Goal: Navigation & Orientation: Find specific page/section

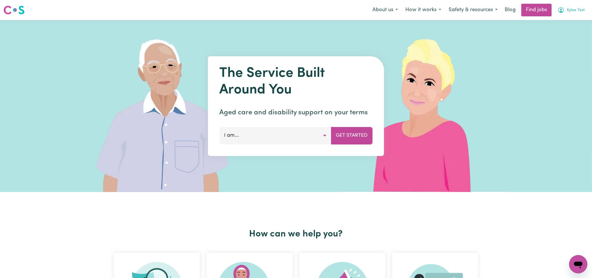
drag, startPoint x: 0, startPoint y: 0, endPoint x: 574, endPoint y: 10, distance: 574.1
click at [574, 10] on span "Kylee Test" at bounding box center [576, 10] width 18 height 6
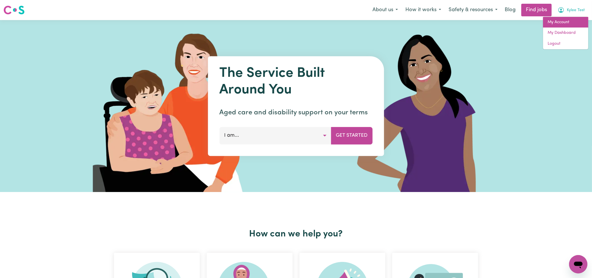
click at [557, 21] on link "My Account" at bounding box center [565, 22] width 45 height 11
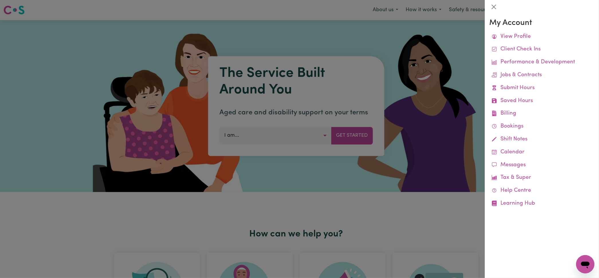
click at [409, 33] on div at bounding box center [299, 139] width 599 height 278
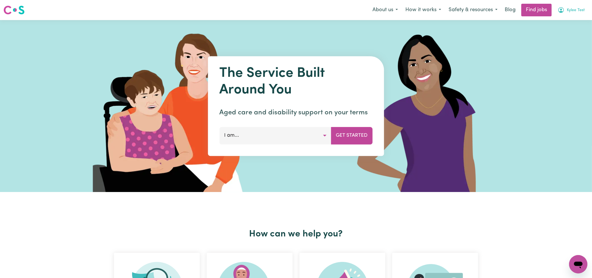
click at [569, 13] on span "Kylee Test" at bounding box center [576, 10] width 18 height 6
click at [566, 32] on link "My Dashboard" at bounding box center [565, 32] width 45 height 11
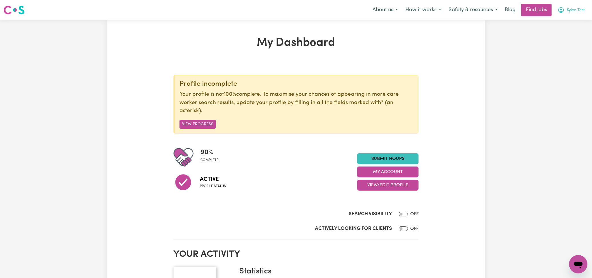
click at [568, 7] on span "Kylee Test" at bounding box center [576, 10] width 18 height 6
click at [560, 40] on link "Logout" at bounding box center [565, 43] width 45 height 11
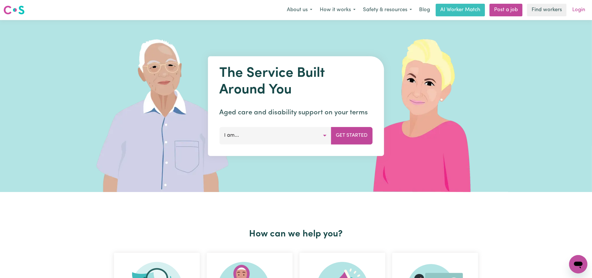
click at [579, 9] on link "Login" at bounding box center [579, 10] width 20 height 13
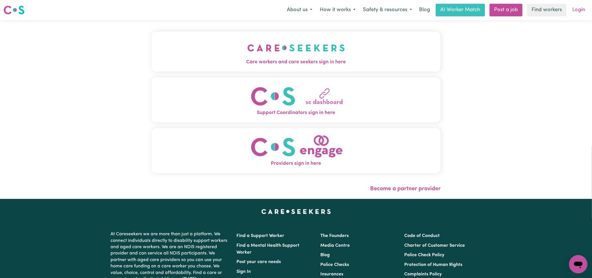
click at [578, 5] on link "Login" at bounding box center [579, 10] width 20 height 13
click at [577, 13] on link "Login" at bounding box center [579, 10] width 20 height 13
click at [334, 46] on img "Care workers and care seekers sign in here" at bounding box center [296, 47] width 98 height 21
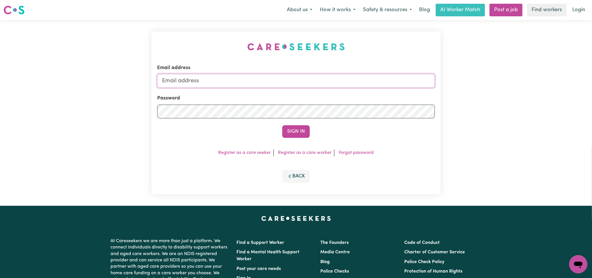
click at [310, 76] on input "Email address" at bounding box center [296, 81] width 278 height 14
click at [301, 131] on button "Sign In" at bounding box center [295, 131] width 27 height 13
click at [271, 80] on input "kyleebowring" at bounding box center [296, 81] width 278 height 14
type input "[EMAIL_ADDRESS][DOMAIN_NAME]"
click at [289, 132] on button "Sign In" at bounding box center [295, 131] width 27 height 13
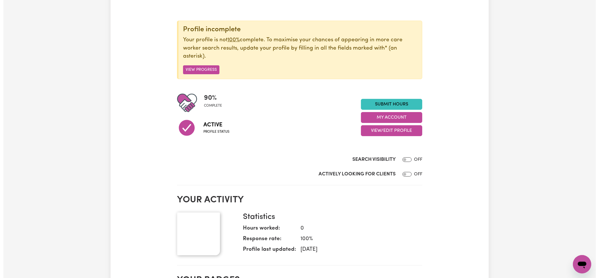
scroll to position [71, 0]
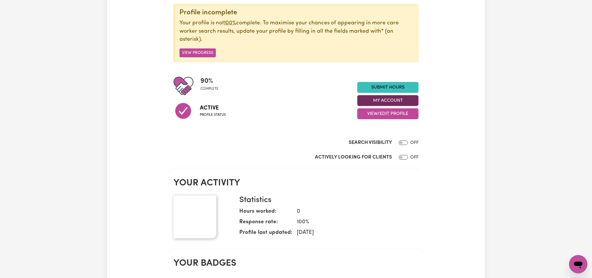
click at [396, 97] on button "My Account" at bounding box center [387, 100] width 61 height 11
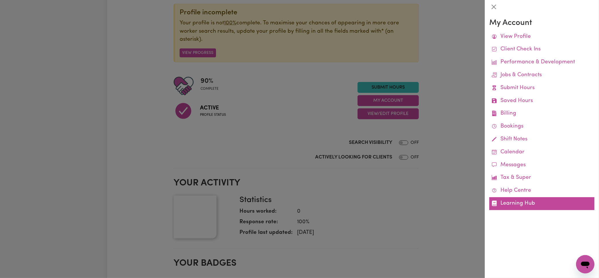
click at [535, 205] on link "Learning Hub" at bounding box center [541, 203] width 105 height 13
